Goal: Information Seeking & Learning: Check status

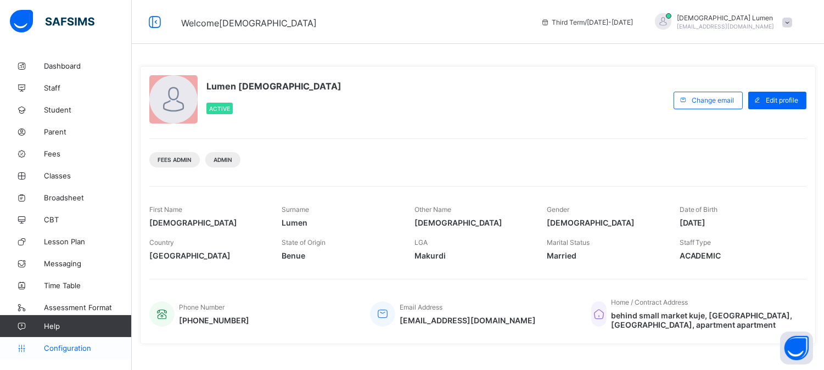
click at [79, 347] on span "Configuration" at bounding box center [87, 348] width 87 height 9
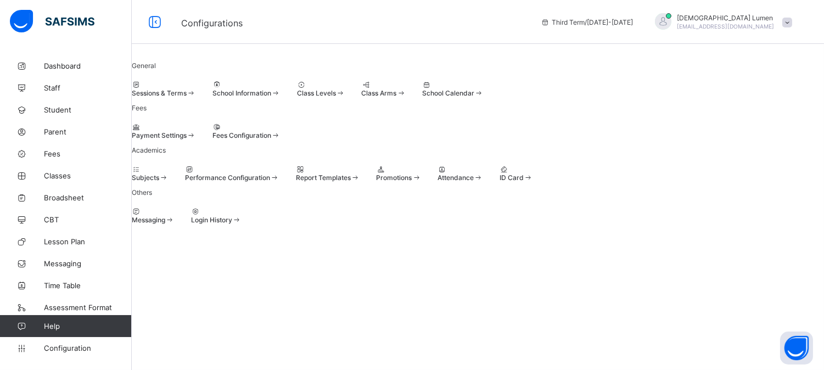
click at [169, 182] on span at bounding box center [163, 178] width 9 height 8
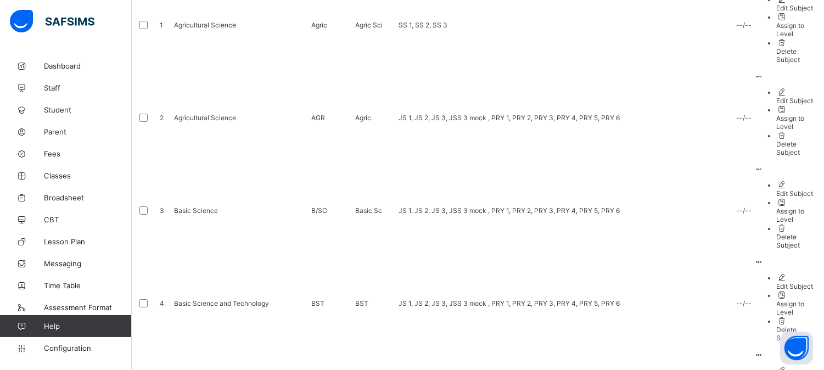
scroll to position [394, 0]
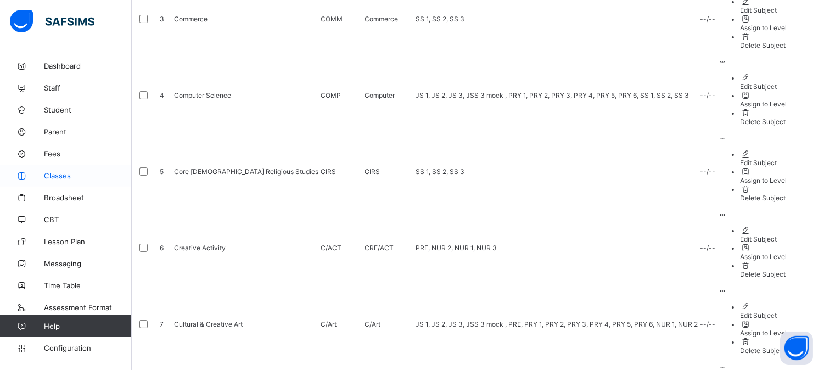
click at [60, 175] on span "Classes" at bounding box center [88, 175] width 88 height 9
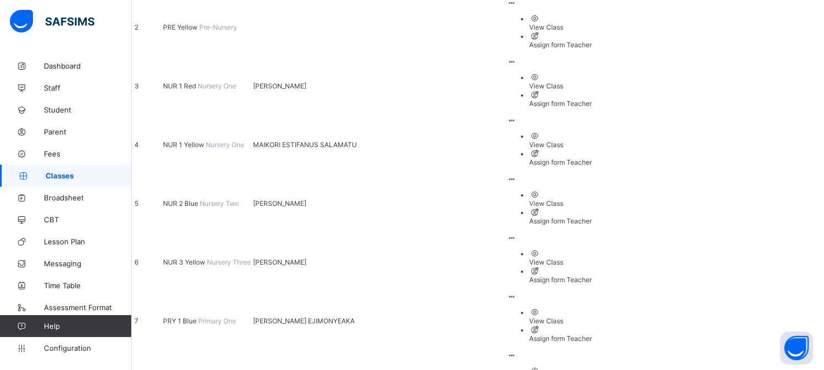
scroll to position [183, 0]
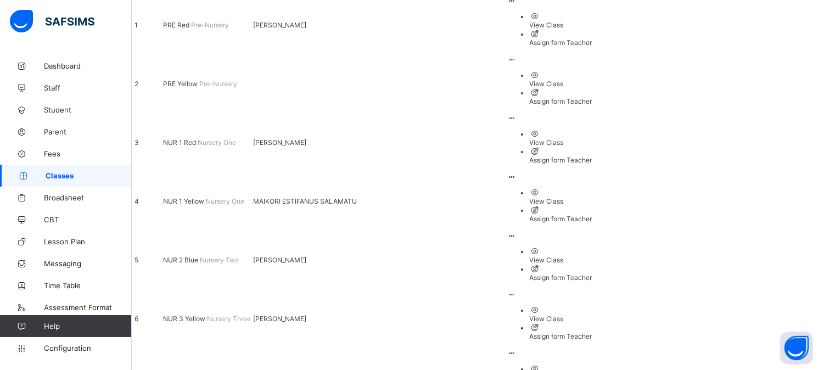
click at [592, 315] on div "View Class" at bounding box center [560, 319] width 63 height 8
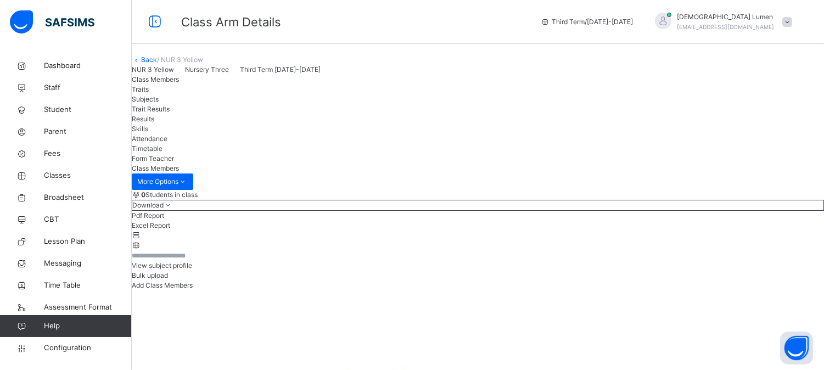
scroll to position [61, 0]
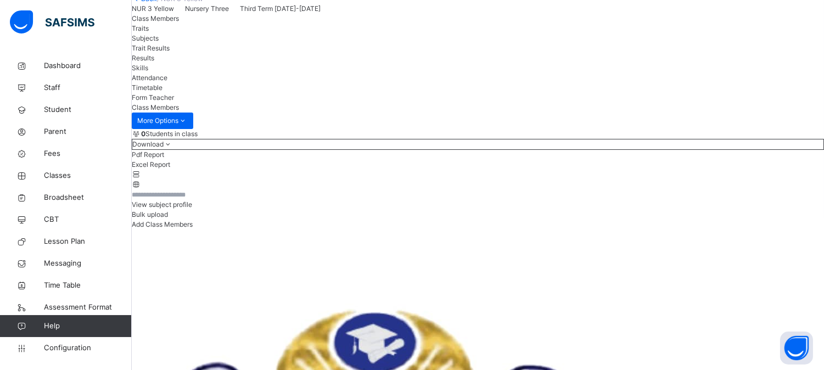
click at [192, 209] on span "View subject profile" at bounding box center [162, 204] width 60 height 8
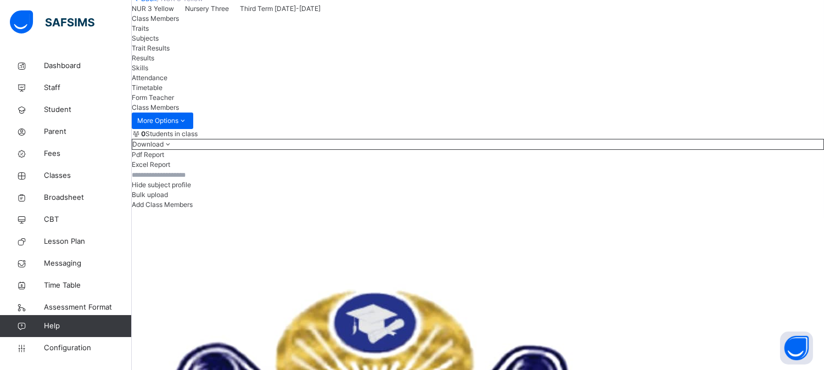
scroll to position [305, 0]
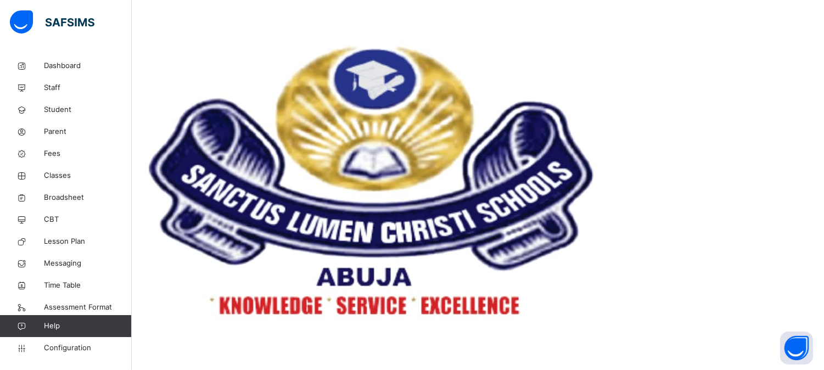
drag, startPoint x: 519, startPoint y: 366, endPoint x: 611, endPoint y: 365, distance: 92.3
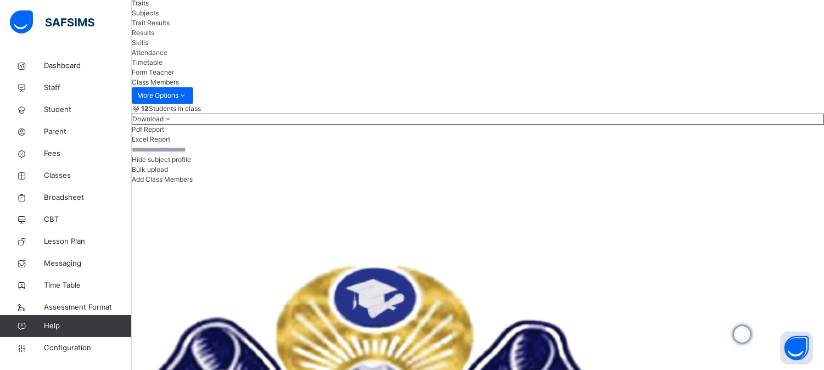
scroll to position [0, 0]
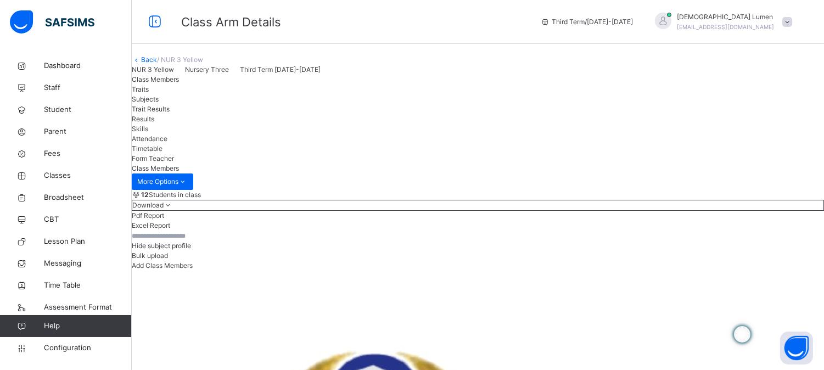
click at [154, 123] on span "Results" at bounding box center [143, 119] width 23 height 8
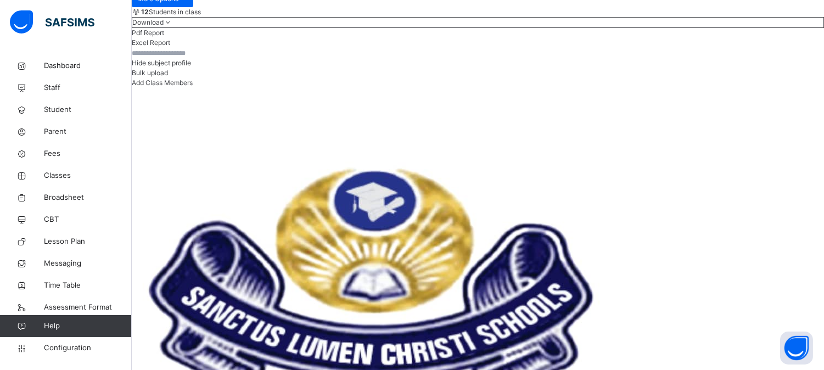
scroll to position [122, 0]
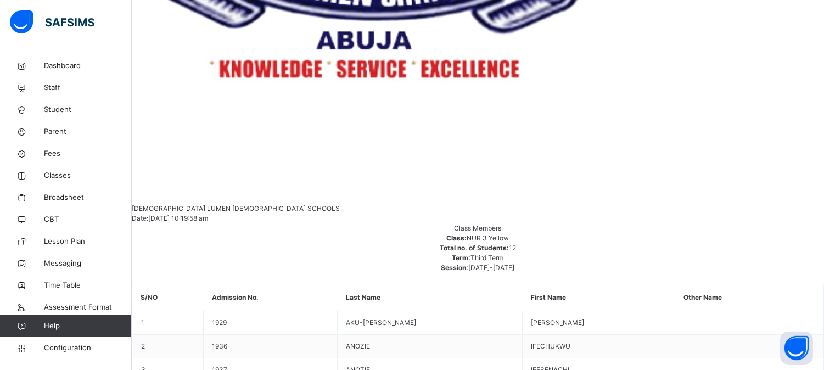
scroll to position [542, 0]
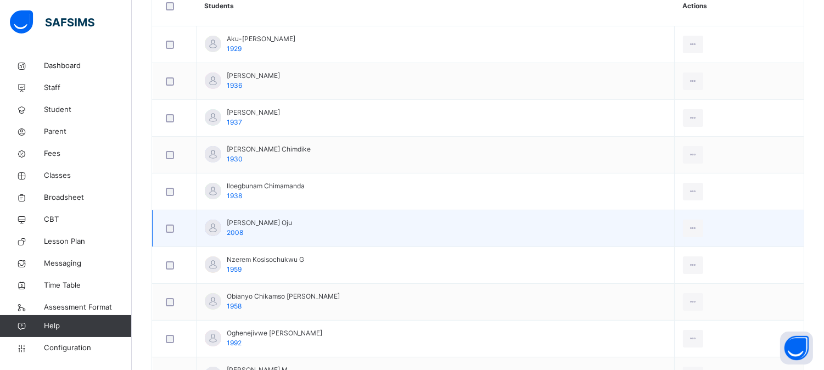
scroll to position [366, 0]
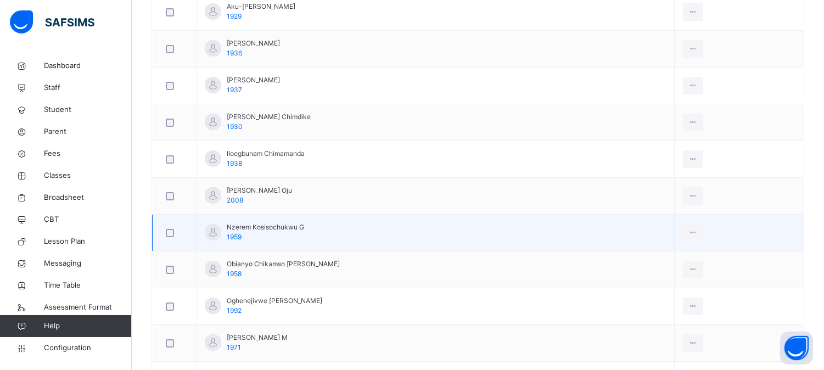
click at [386, 228] on td "Nzerem Kosisochukwu G 1959" at bounding box center [436, 233] width 478 height 37
click at [656, 256] on div "View Profile" at bounding box center [668, 257] width 59 height 11
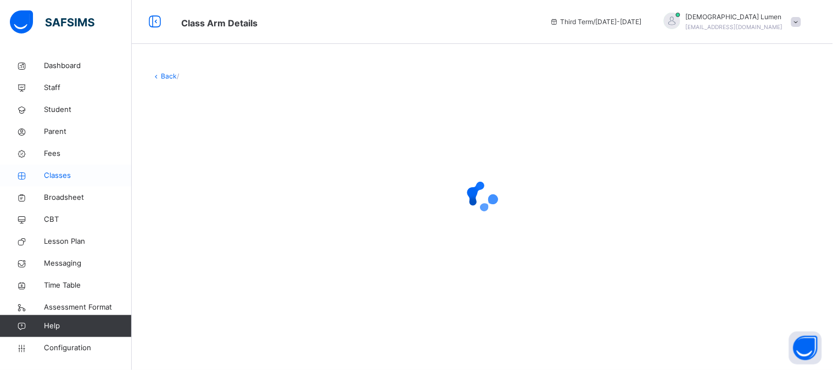
click at [62, 175] on span "Classes" at bounding box center [88, 175] width 88 height 11
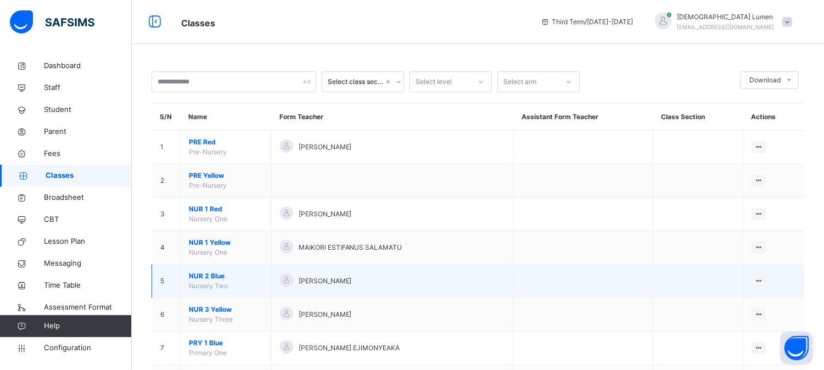
scroll to position [61, 0]
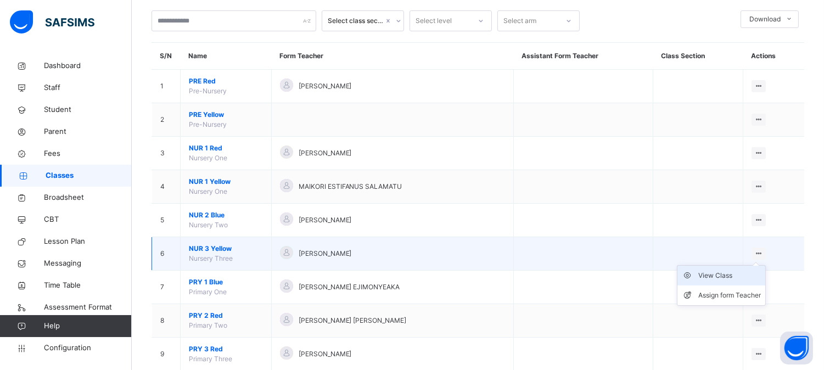
click at [721, 274] on div "View Class" at bounding box center [730, 275] width 63 height 11
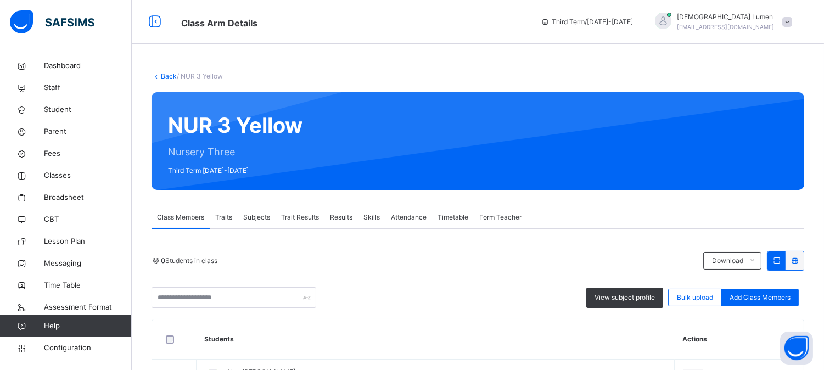
click at [259, 218] on span "Subjects" at bounding box center [256, 218] width 27 height 10
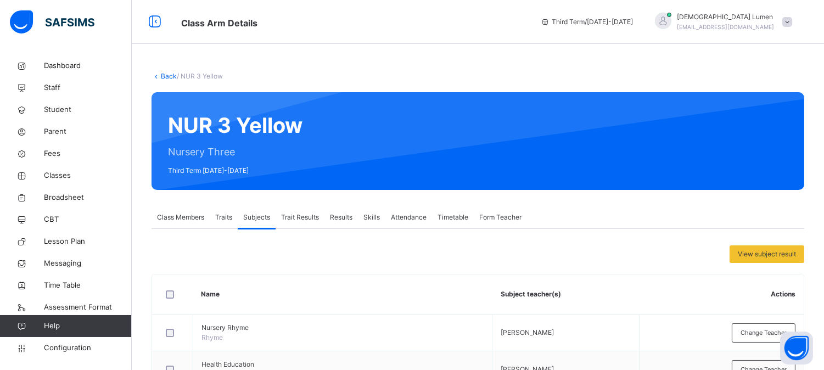
click at [336, 217] on span "Results" at bounding box center [341, 218] width 23 height 10
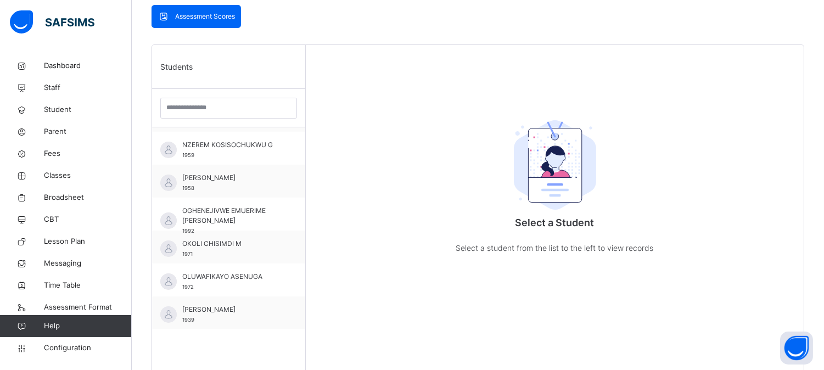
scroll to position [244, 0]
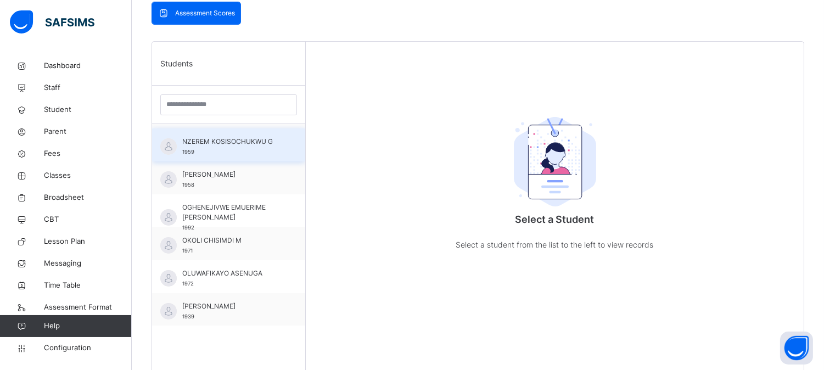
click at [215, 146] on span "NZEREM KOSISOCHUKWU G" at bounding box center [231, 142] width 98 height 10
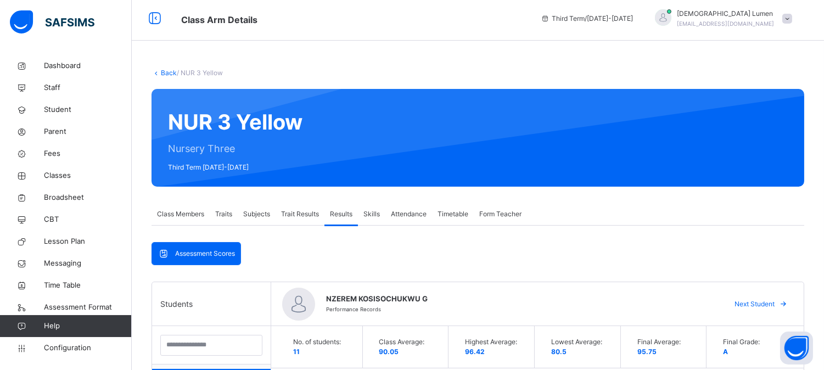
scroll to position [0, 0]
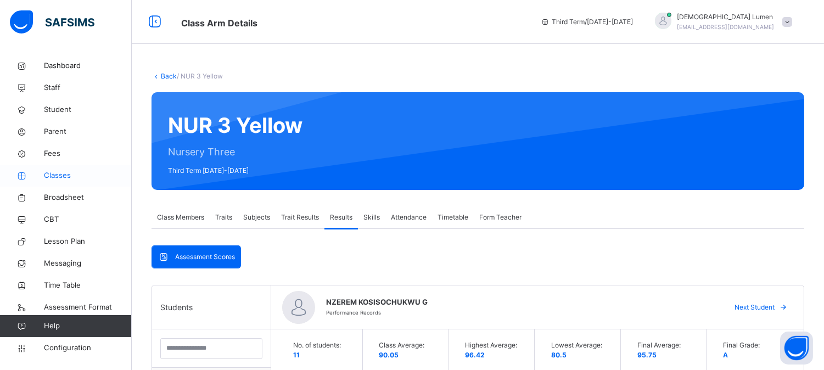
click at [54, 174] on span "Classes" at bounding box center [88, 175] width 88 height 11
